Goal: Find specific page/section: Find specific page/section

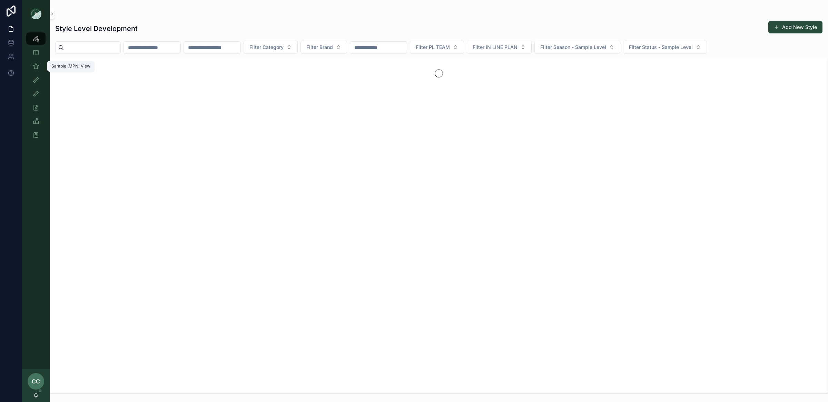
drag, startPoint x: 39, startPoint y: 68, endPoint x: 43, endPoint y: 63, distance: 6.8
click at [39, 68] on icon "scrollable content" at bounding box center [35, 66] width 7 height 7
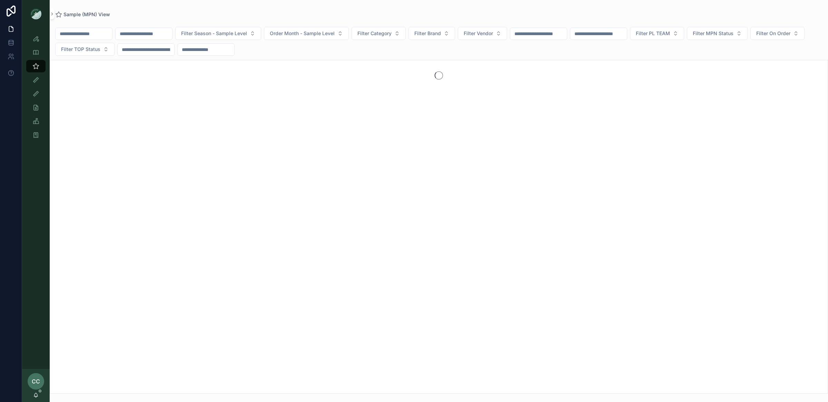
click at [83, 38] on input "scrollable content" at bounding box center [84, 34] width 57 height 10
type input "**********"
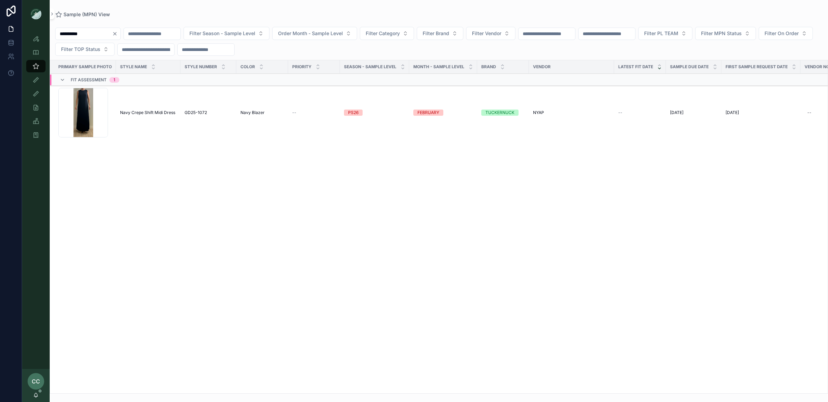
click at [142, 115] on span "Navy Crepe Shift Midi Dress" at bounding box center [147, 113] width 55 height 6
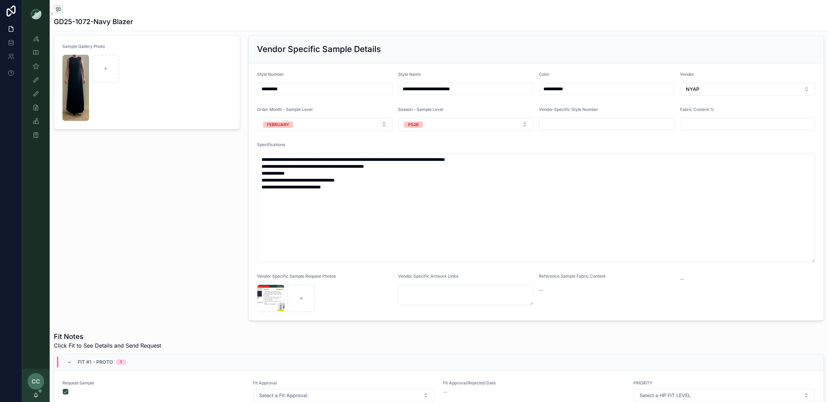
scroll to position [37, 0]
click at [451, 91] on input "**********" at bounding box center [465, 88] width 135 height 10
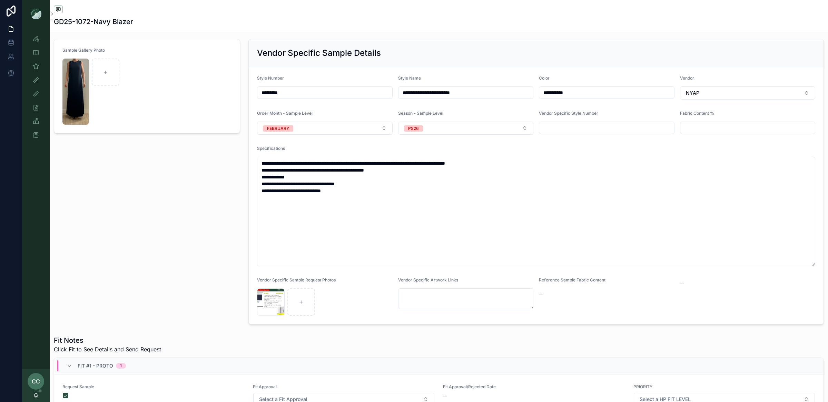
scroll to position [0, 0]
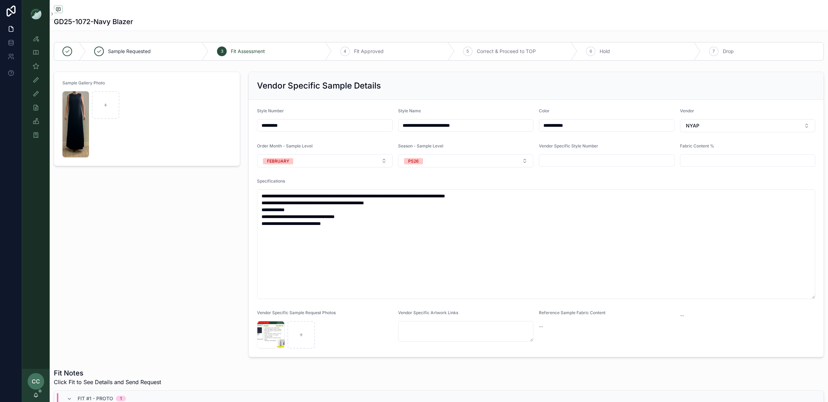
click at [452, 127] on input "**********" at bounding box center [465, 126] width 135 height 10
type input "**********"
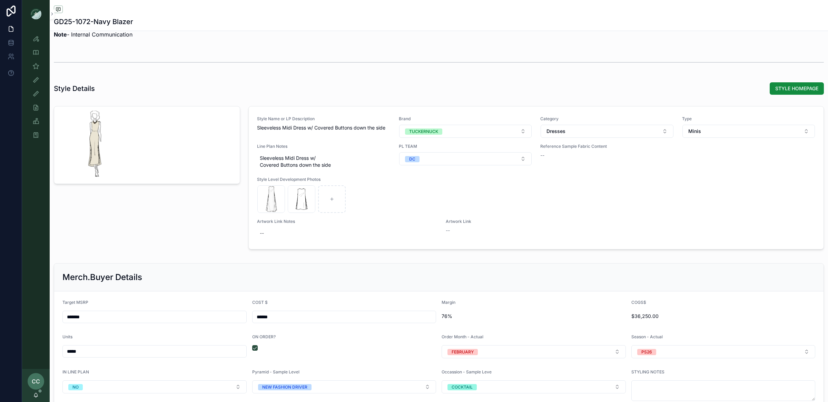
scroll to position [873, 0]
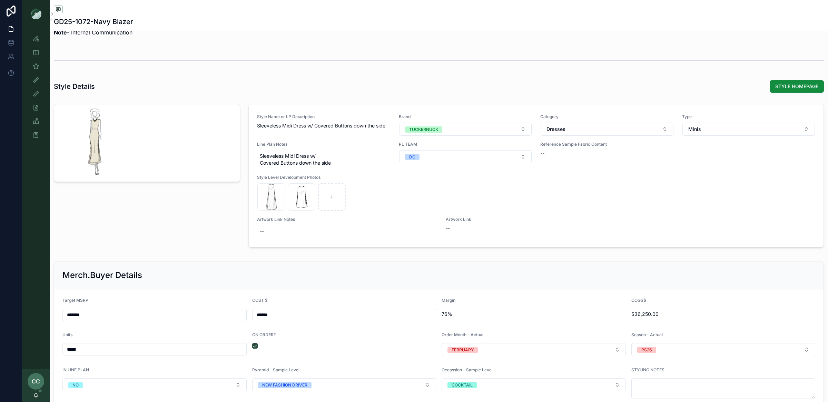
click at [718, 131] on button "Minis" at bounding box center [748, 129] width 133 height 13
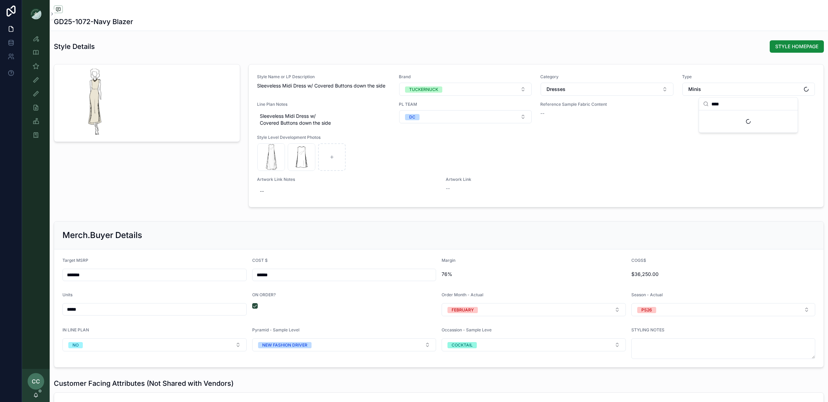
scroll to position [915, 0]
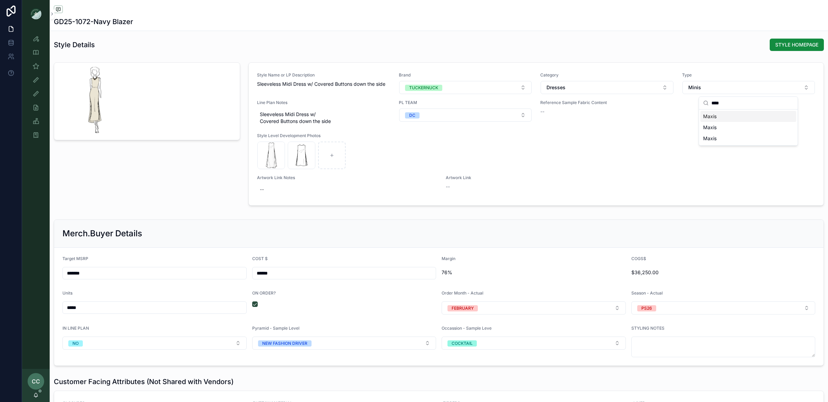
type input "****"
click at [725, 117] on div "Maxis" at bounding box center [748, 116] width 96 height 11
click at [673, 128] on div "Style Name or LP Description Sleeveless Midi Dress w/ Covered Buttons down the …" at bounding box center [536, 133] width 558 height 123
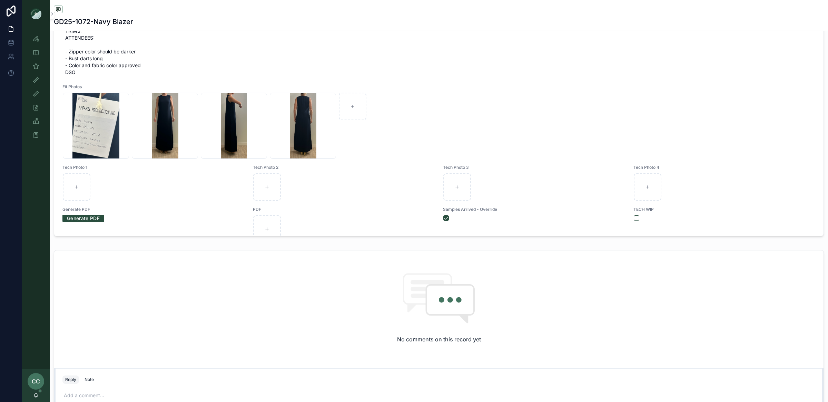
scroll to position [0, 0]
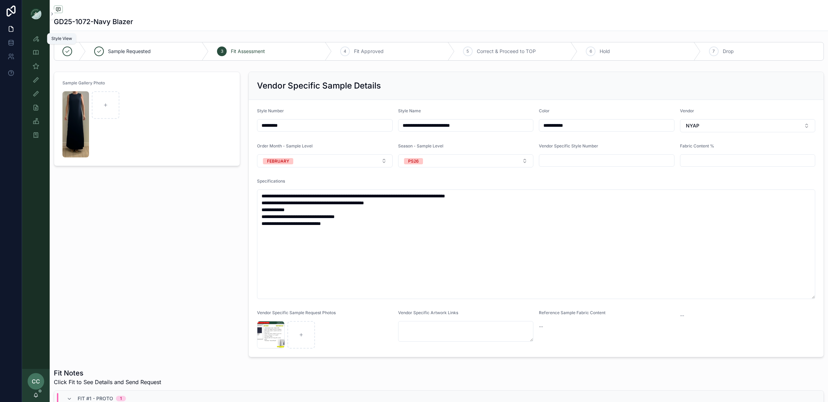
click at [39, 35] on icon "scrollable content" at bounding box center [35, 38] width 7 height 7
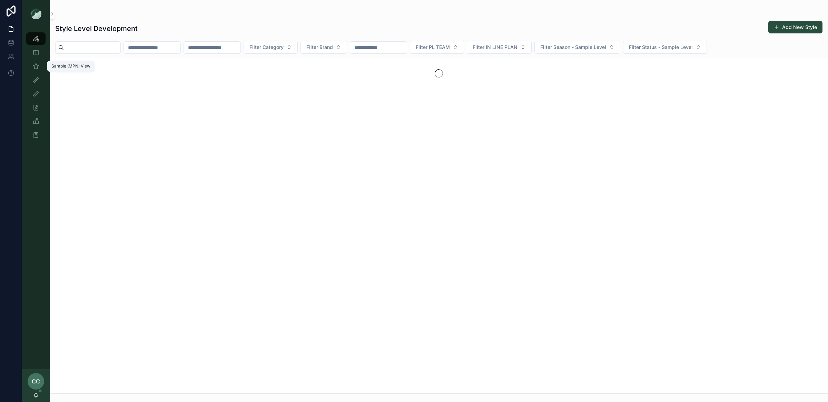
click at [36, 66] on icon "scrollable content" at bounding box center [35, 66] width 7 height 7
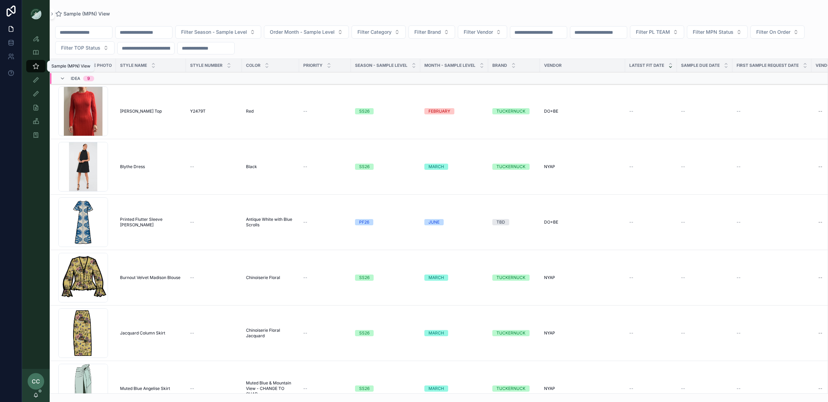
click at [756, 36] on span "Filter On Order" at bounding box center [773, 32] width 34 height 7
click at [80, 29] on input "scrollable content" at bounding box center [84, 33] width 57 height 10
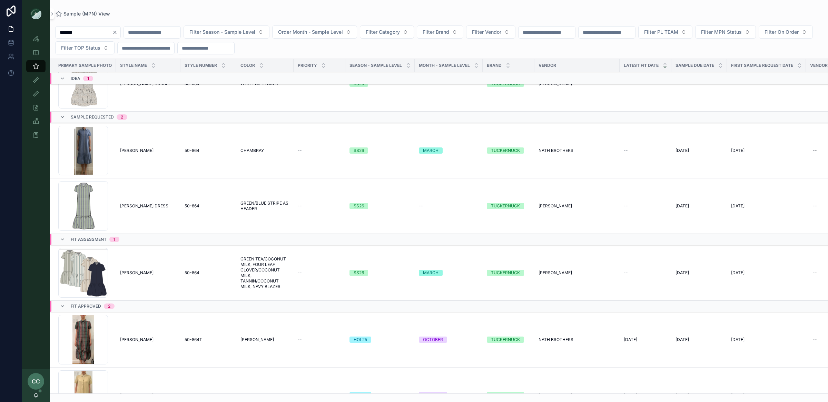
scroll to position [26, 0]
type input "*******"
click at [153, 151] on span "[PERSON_NAME]" at bounding box center [136, 152] width 33 height 6
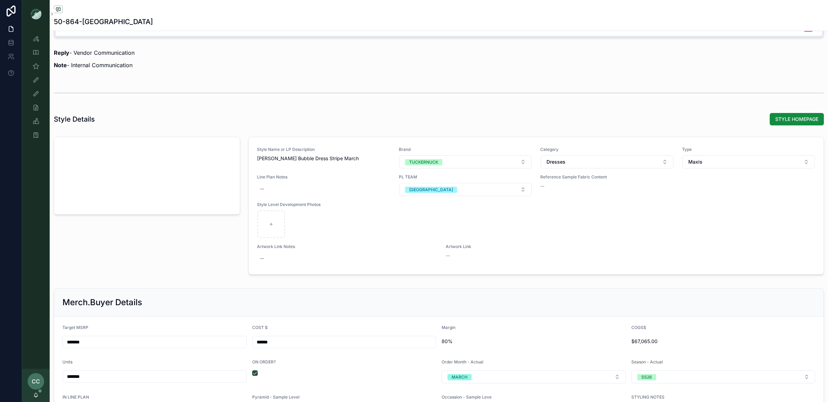
scroll to position [791, 0]
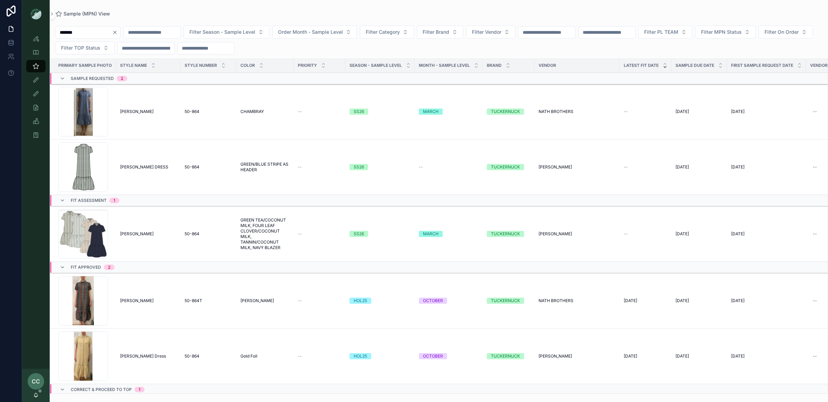
scroll to position [66, 0]
click at [137, 171] on td "[PERSON_NAME] DRESS [PERSON_NAME] DRESS" at bounding box center [148, 168] width 64 height 56
click at [158, 171] on td "[PERSON_NAME] DRESS [PERSON_NAME] DRESS" at bounding box center [148, 168] width 64 height 56
click at [156, 166] on span "[PERSON_NAME] DRESS" at bounding box center [144, 168] width 48 height 6
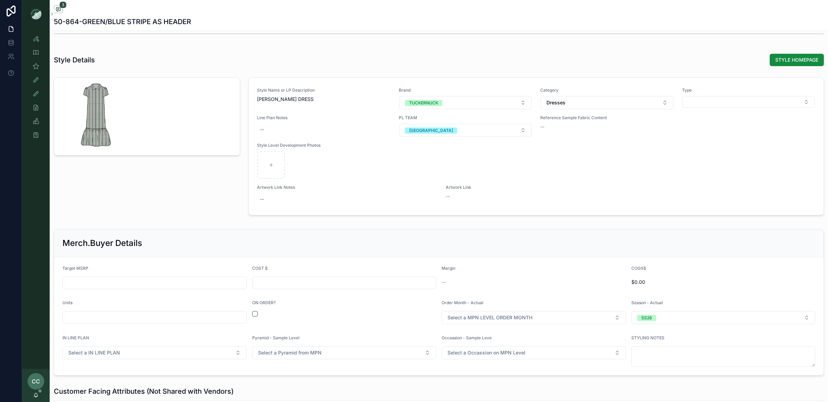
scroll to position [723, 0]
click at [705, 100] on button "Select Button" at bounding box center [748, 102] width 133 height 12
type input "****"
click at [732, 127] on div "Maxis" at bounding box center [748, 129] width 96 height 11
drag, startPoint x: 715, startPoint y: 57, endPoint x: 722, endPoint y: 35, distance: 22.6
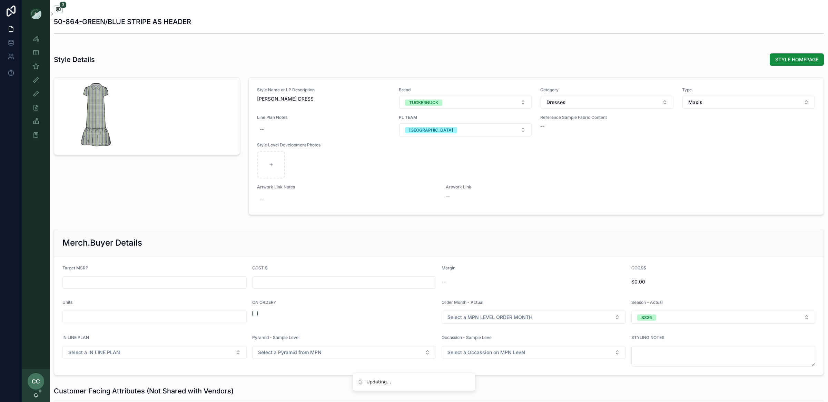
click at [715, 57] on div "Style Details STYLE HOMEPAGE" at bounding box center [439, 59] width 770 height 13
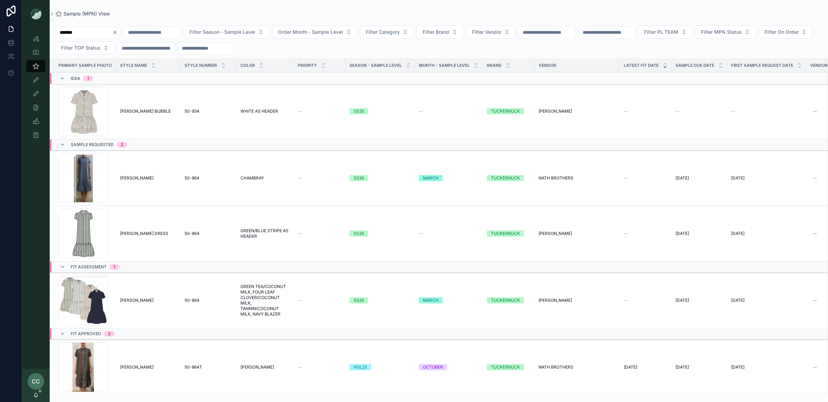
click at [147, 178] on span "[PERSON_NAME]" at bounding box center [136, 179] width 33 height 6
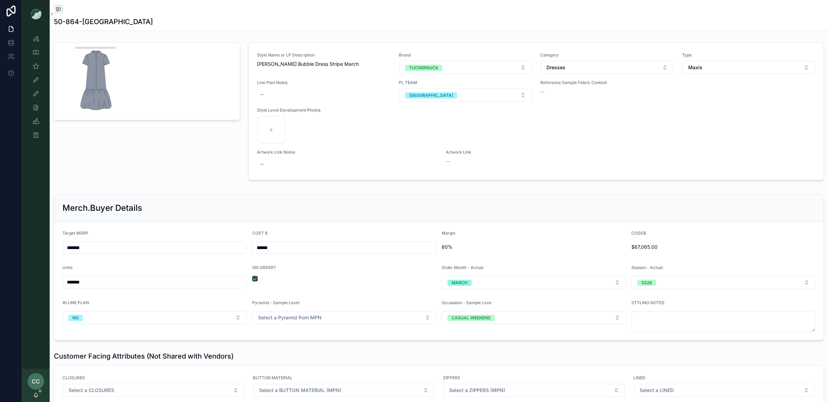
scroll to position [783, 0]
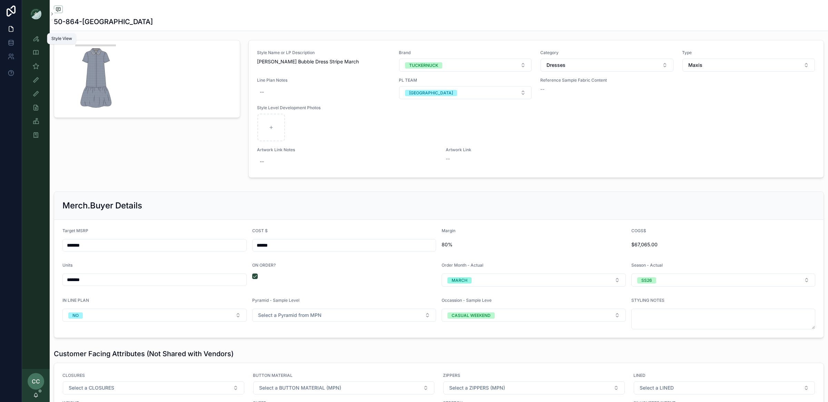
click at [38, 34] on div "Style View" at bounding box center [35, 38] width 11 height 11
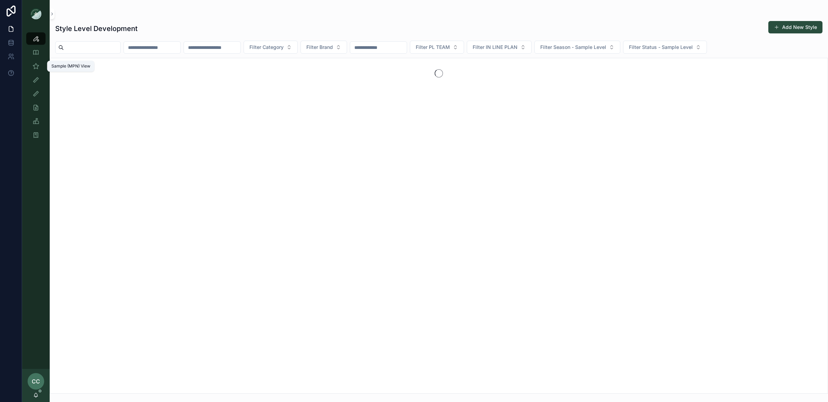
click at [39, 67] on icon "scrollable content" at bounding box center [35, 66] width 7 height 7
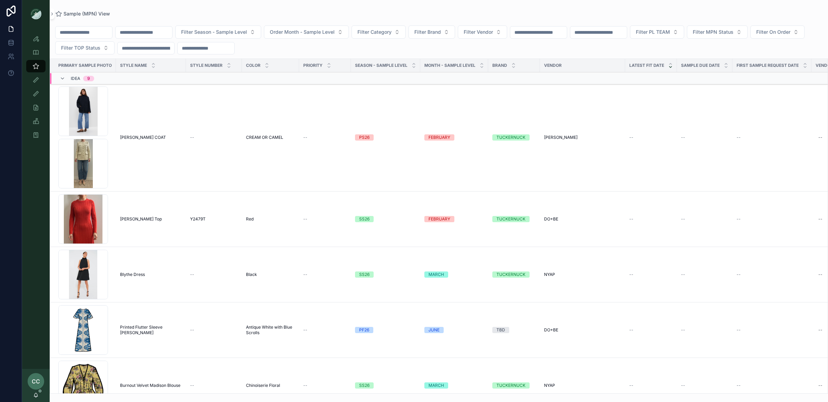
click at [93, 35] on input "scrollable content" at bounding box center [84, 33] width 57 height 10
type input "*"
type input "**********"
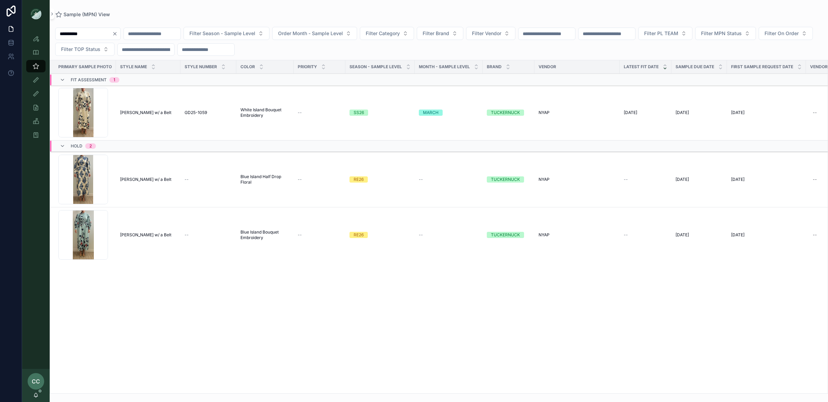
click at [141, 114] on span "[PERSON_NAME] w/ a Belt" at bounding box center [145, 113] width 51 height 6
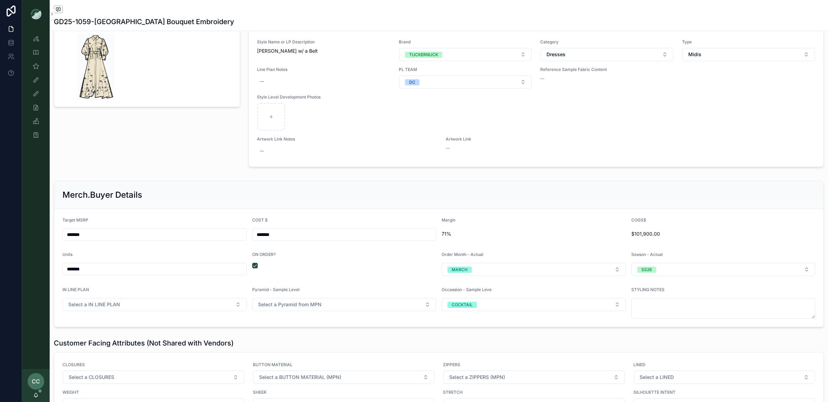
scroll to position [868, 0]
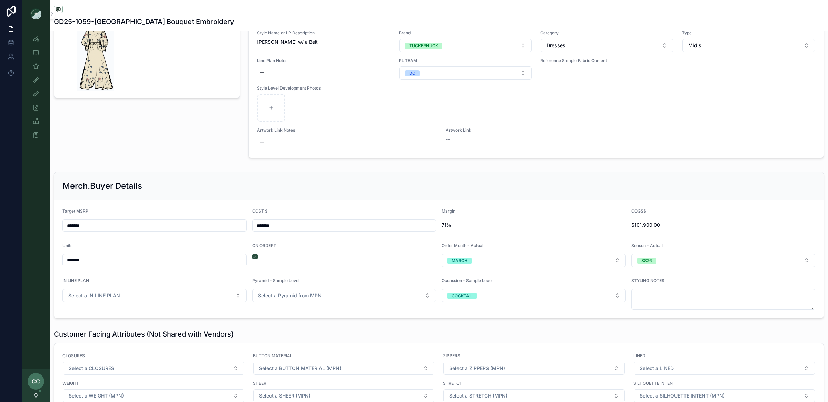
click at [748, 45] on button "Midis" at bounding box center [748, 45] width 133 height 13
type input "****"
click at [720, 78] on div "Maxis" at bounding box center [748, 74] width 96 height 11
click at [647, 91] on span "Style Level Development Photos" at bounding box center [536, 89] width 558 height 6
